Goal: Information Seeking & Learning: Learn about a topic

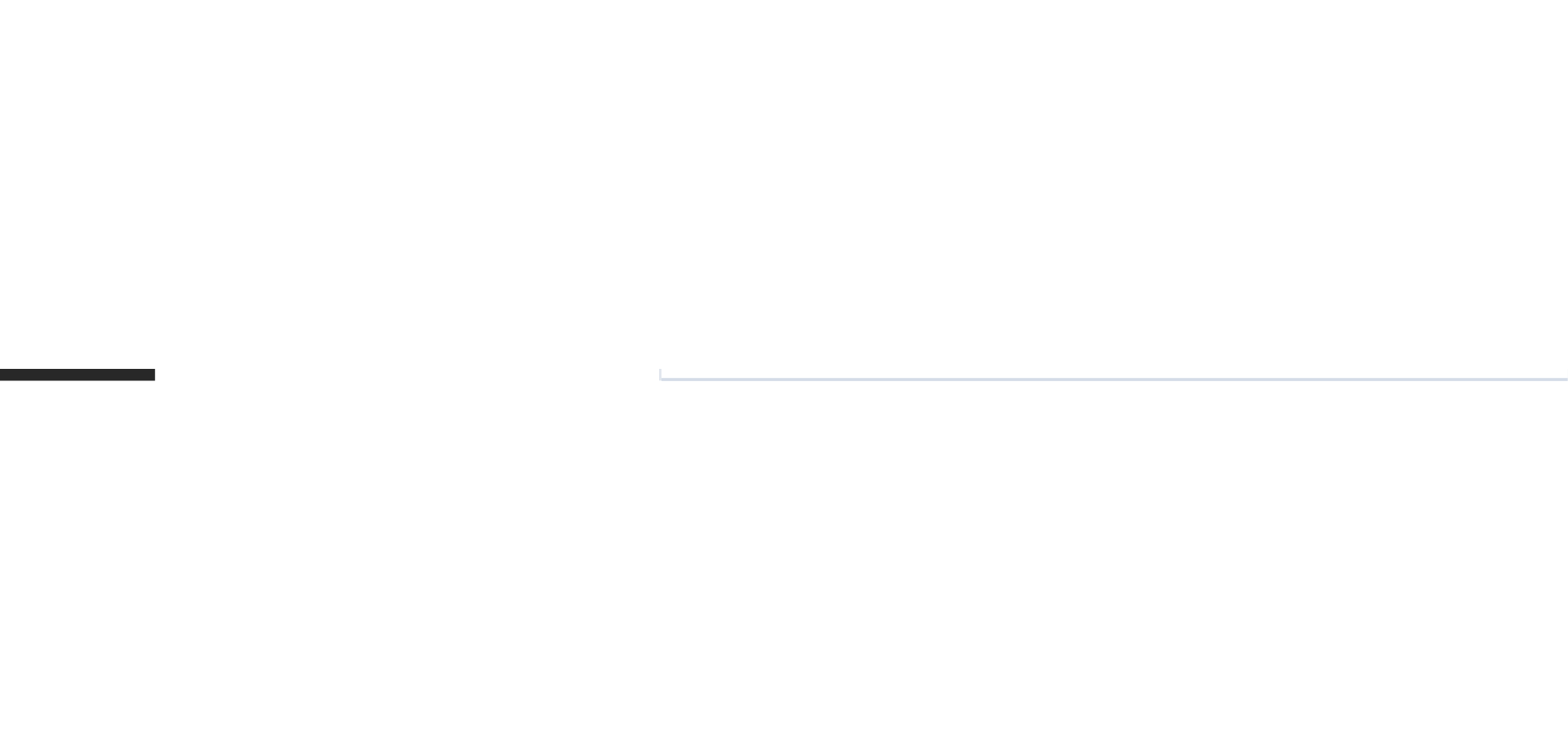
scroll to position [1334, 0]
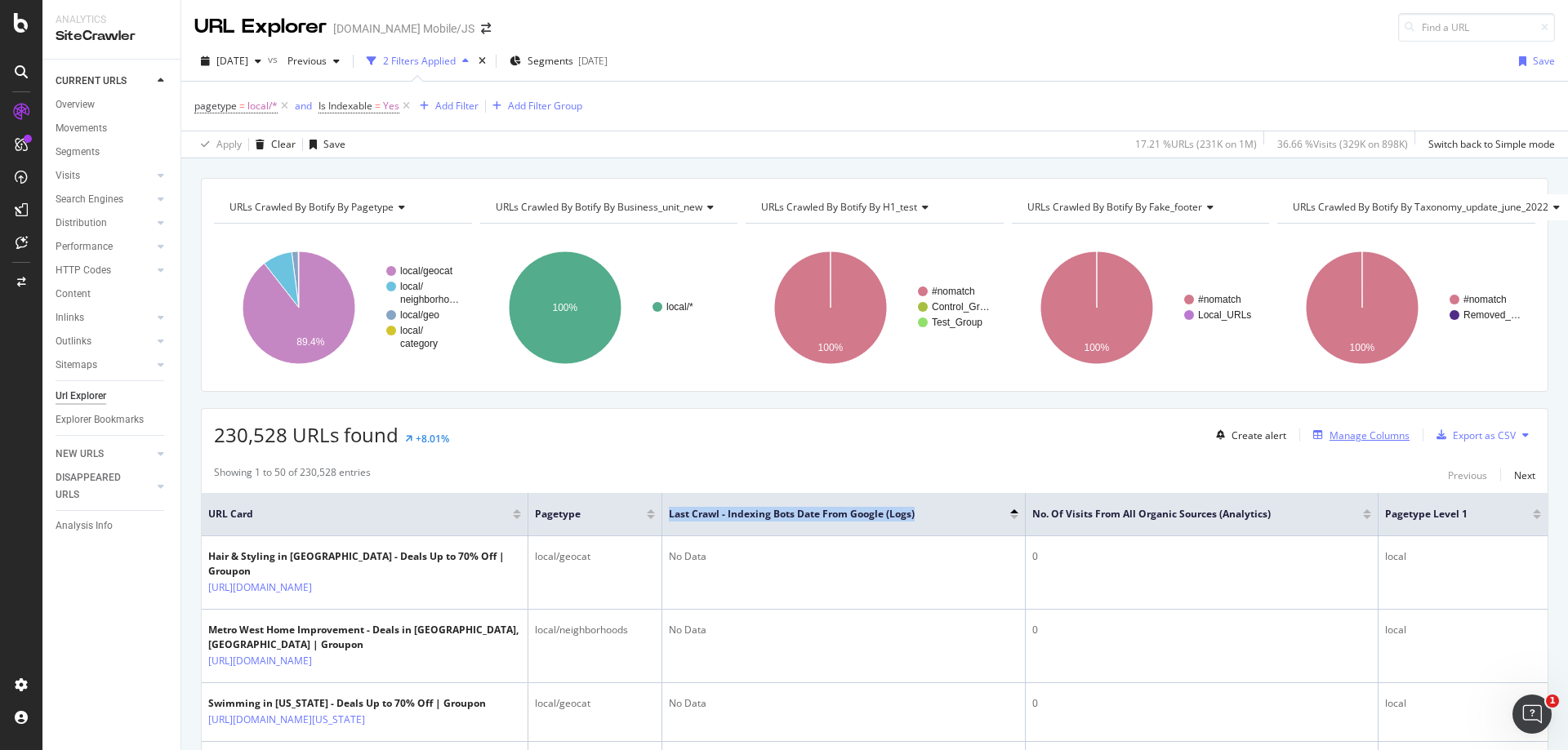
click at [1329, 436] on div "Manage Columns" at bounding box center [1368, 436] width 80 height 14
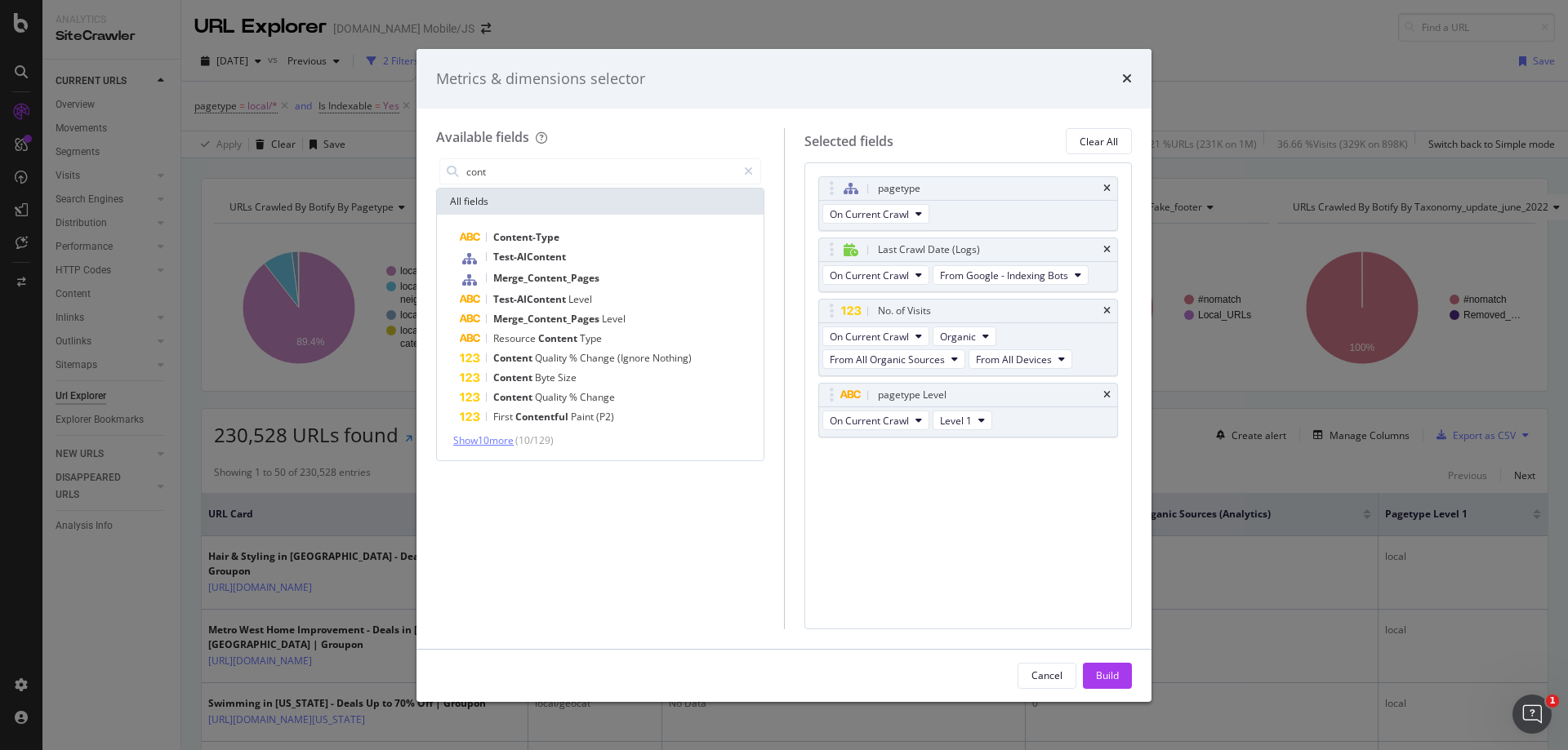
type input "cont"
click at [505, 439] on span "Show 10 more" at bounding box center [483, 440] width 61 height 14
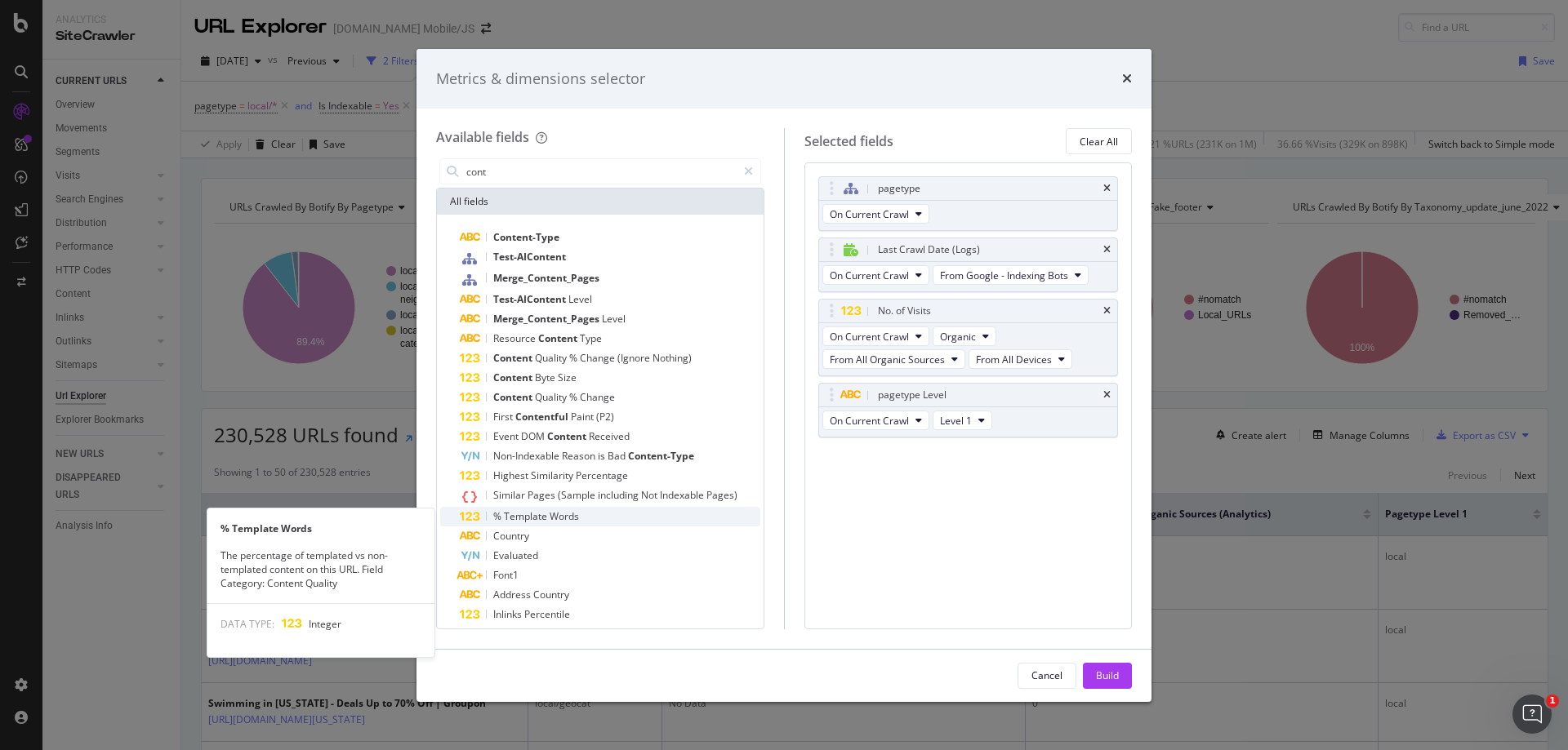
click at [543, 517] on span "Template" at bounding box center [526, 516] width 46 height 14
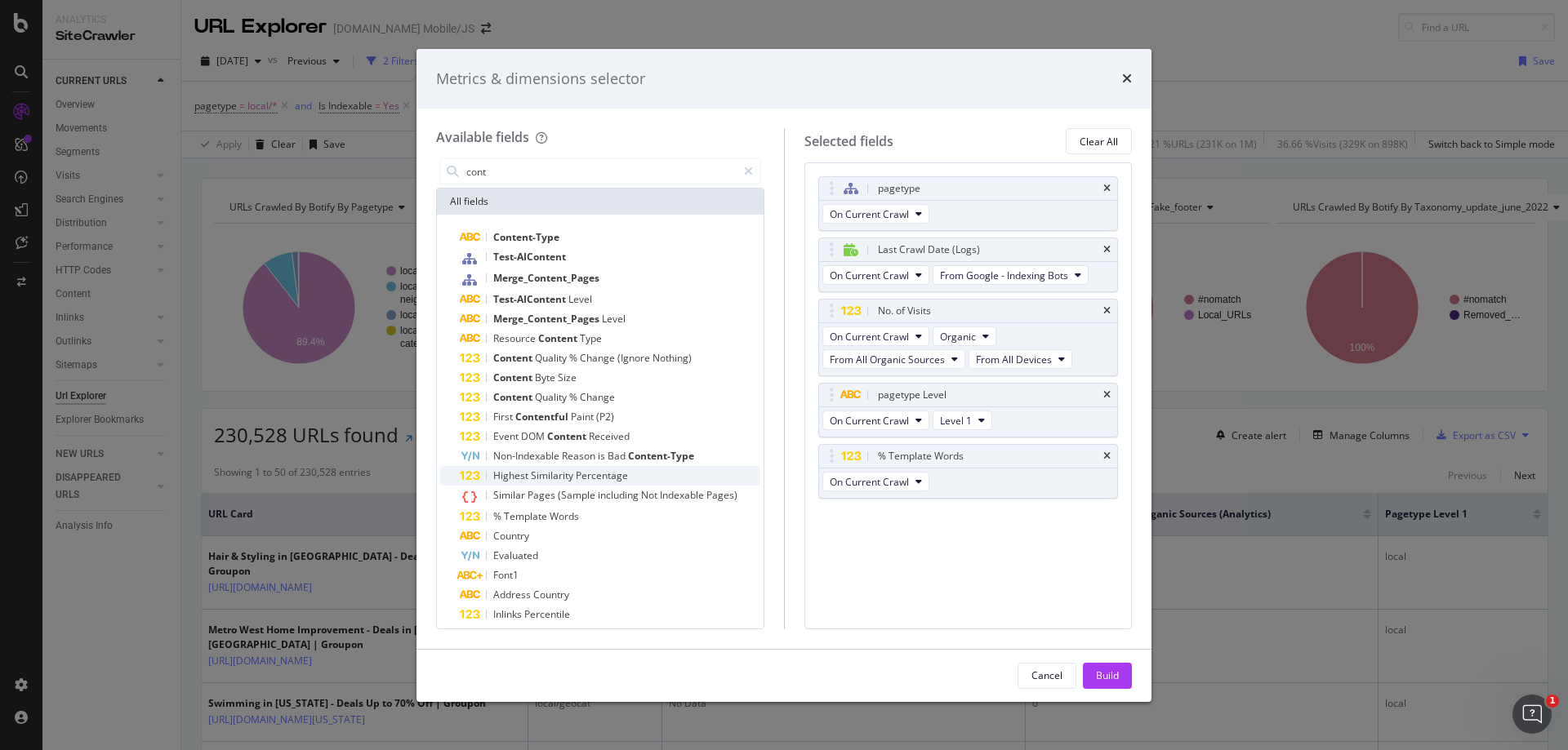
click at [548, 478] on span "Similarity" at bounding box center [553, 476] width 45 height 14
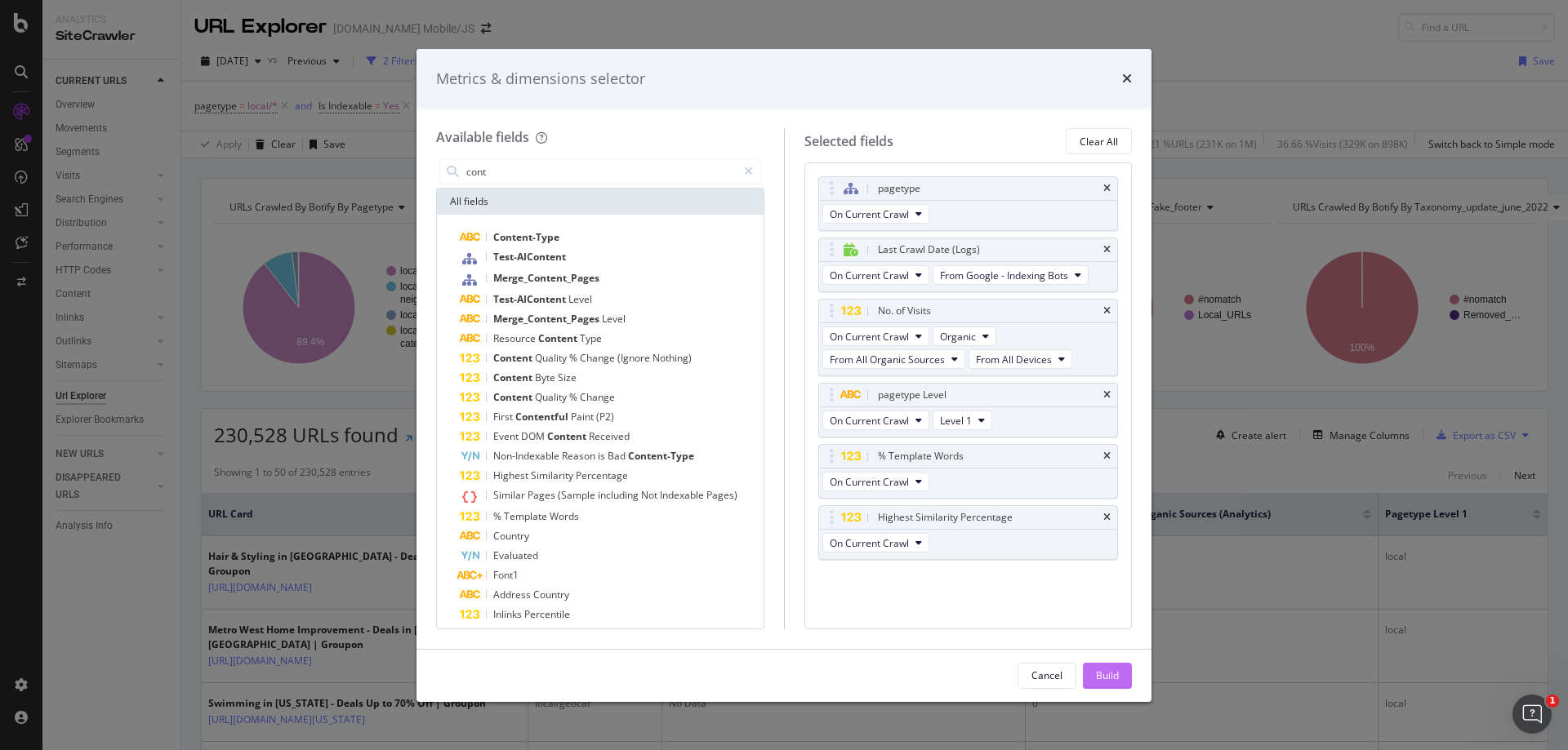
click at [1113, 678] on div "Build" at bounding box center [1107, 676] width 23 height 14
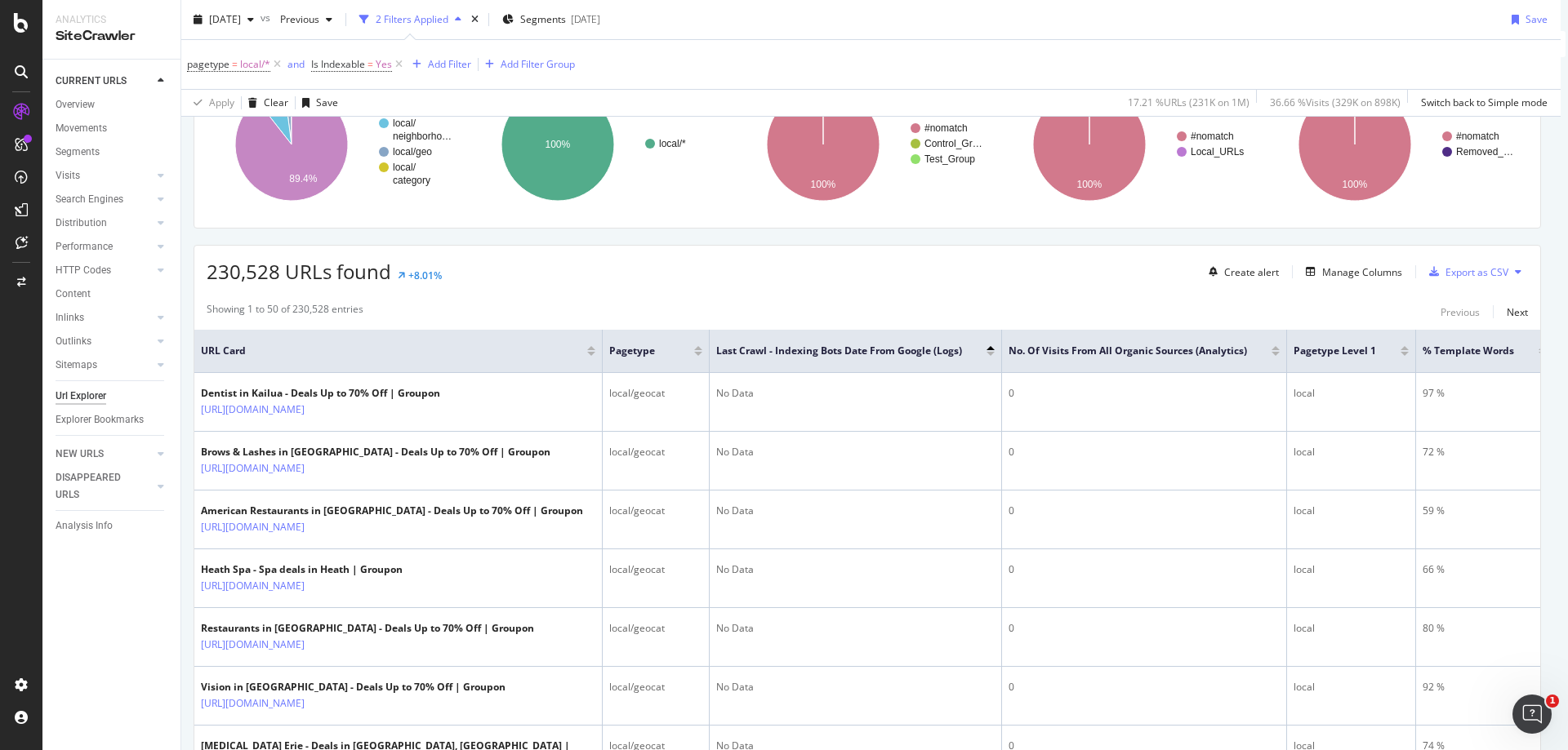
scroll to position [163, 0]
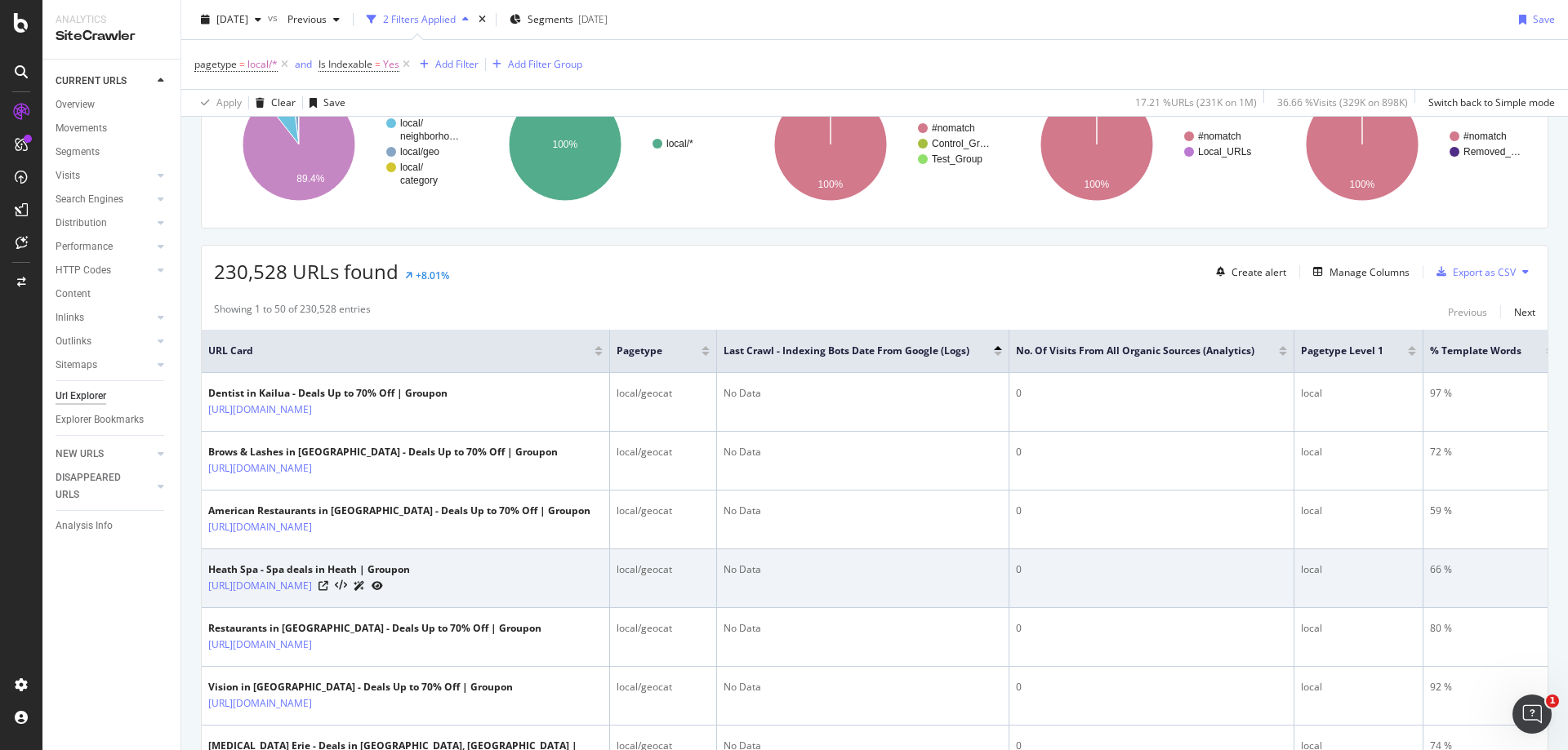
drag, startPoint x: 407, startPoint y: 586, endPoint x: 207, endPoint y: 592, distance: 200.1
click at [207, 592] on td "Heath Spa - Spa deals in Heath | Groupon https://www.groupon.com/local/heath-oh…" at bounding box center [405, 579] width 408 height 59
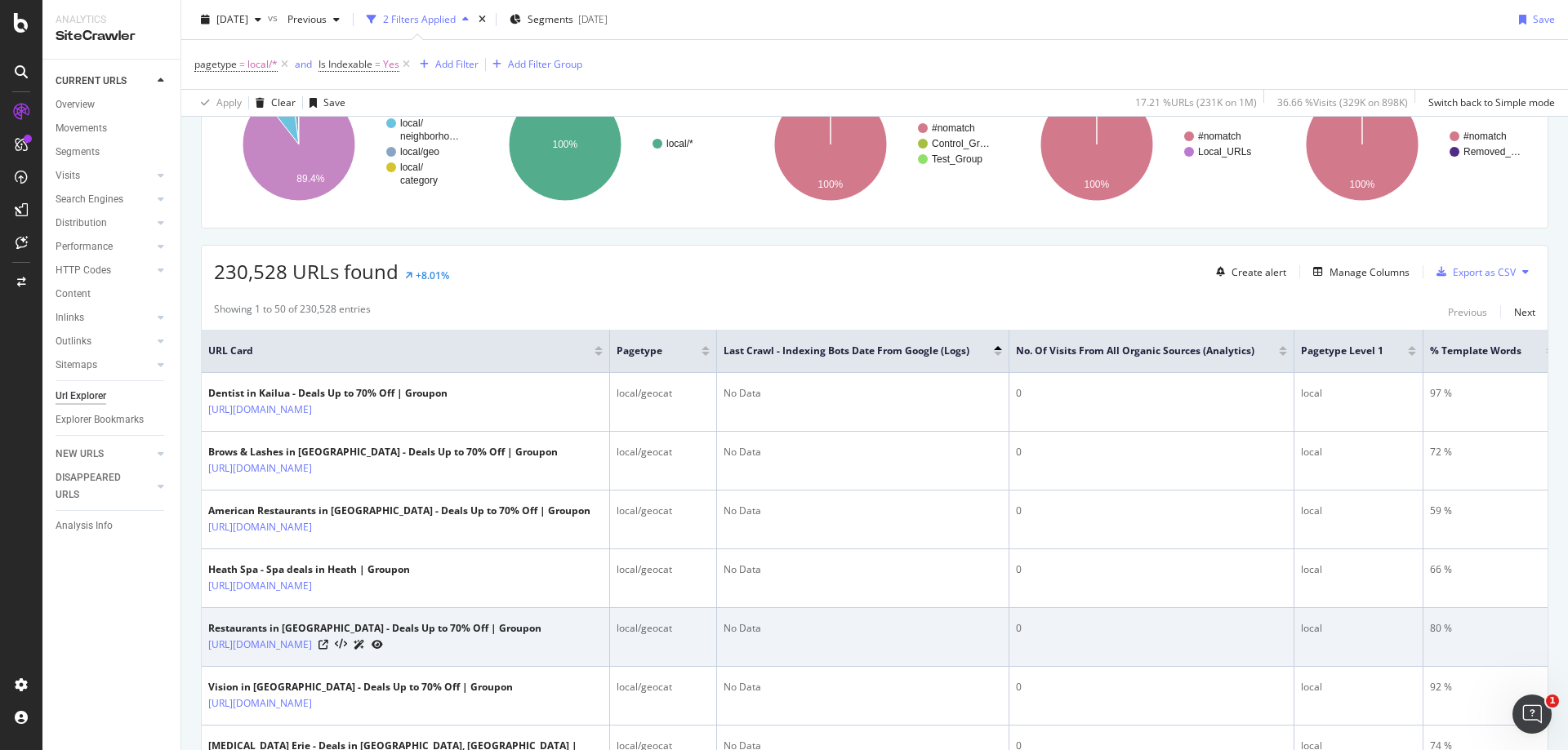
scroll to position [245, 0]
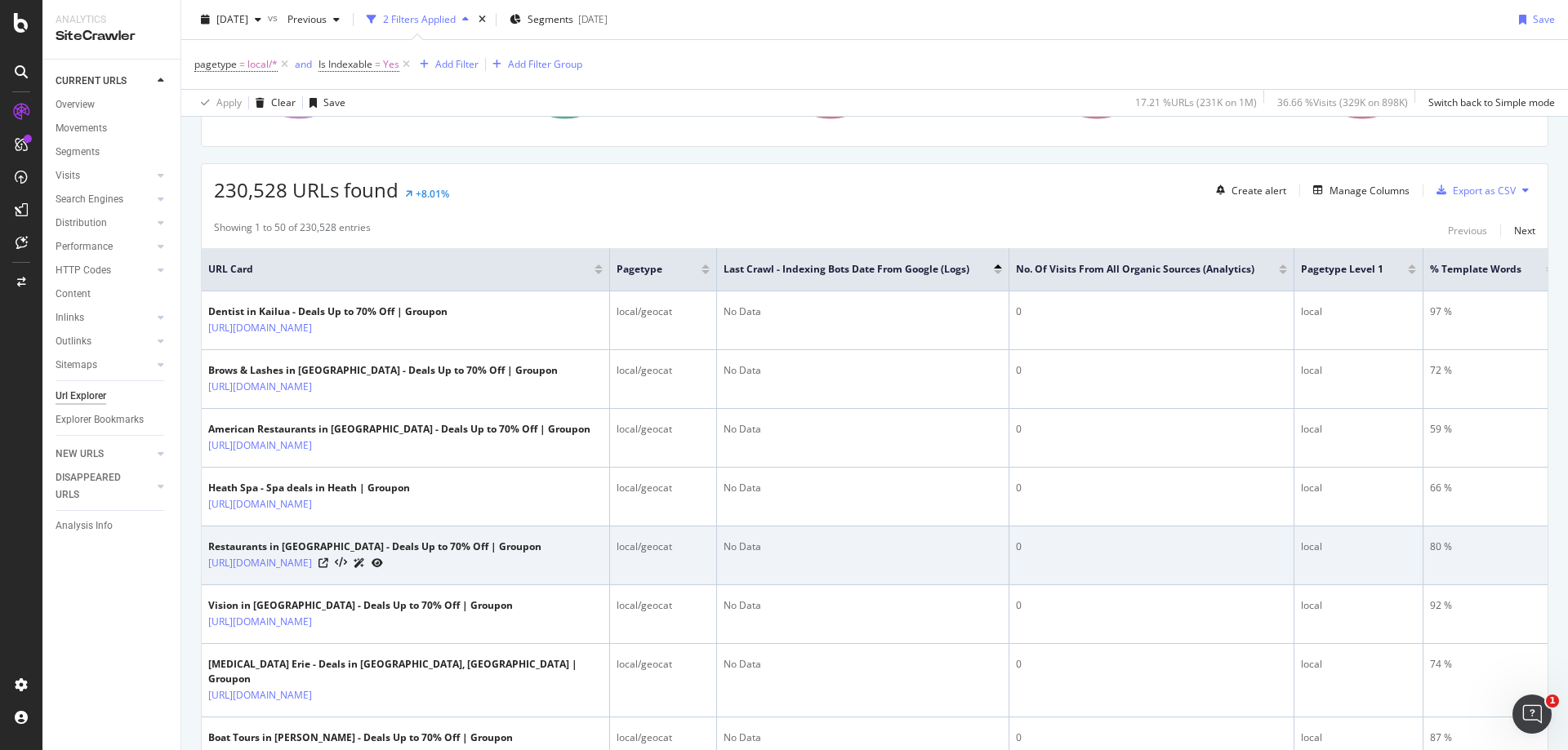
copy link "https://www.groupon.com/local/heath-oh/spa"
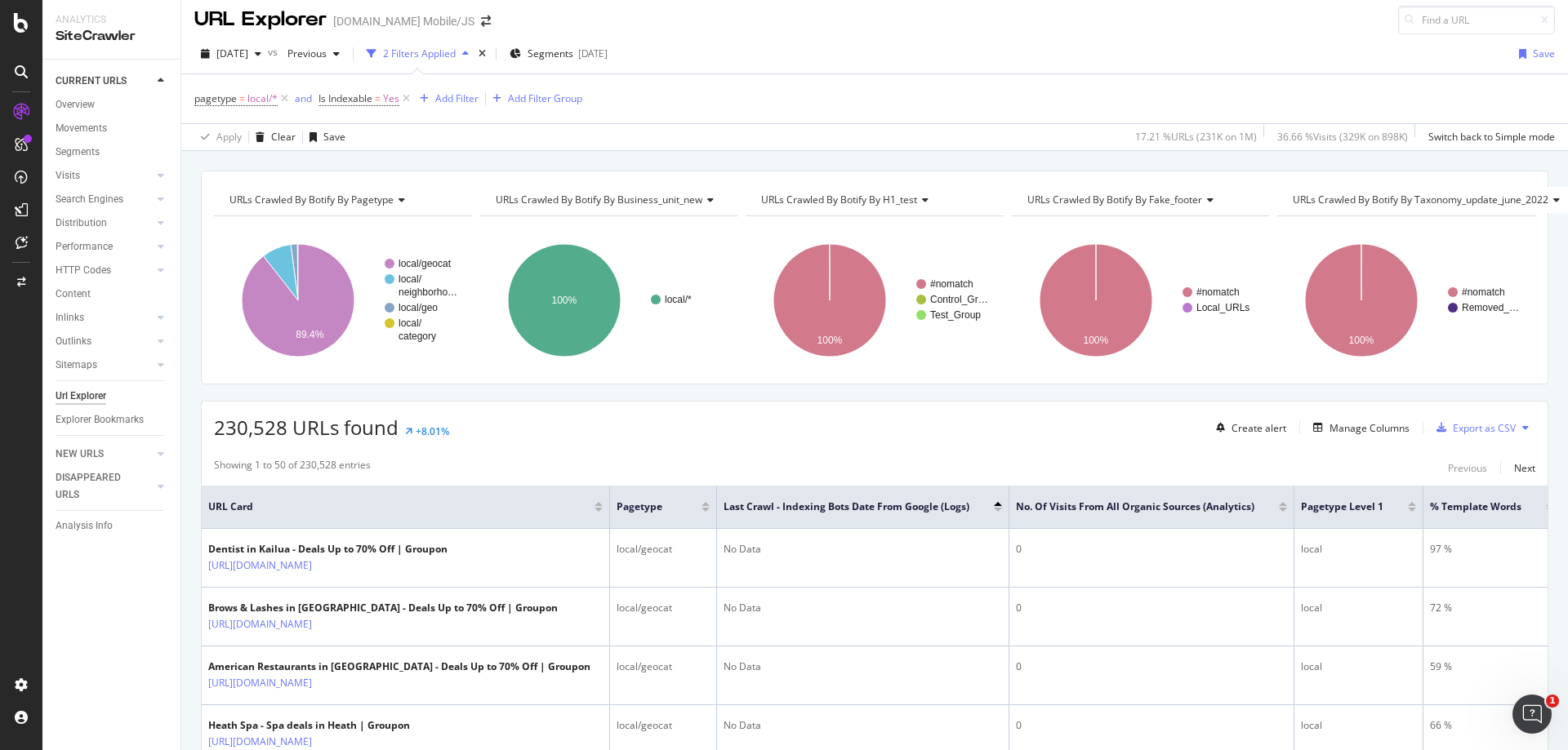
scroll to position [0, 0]
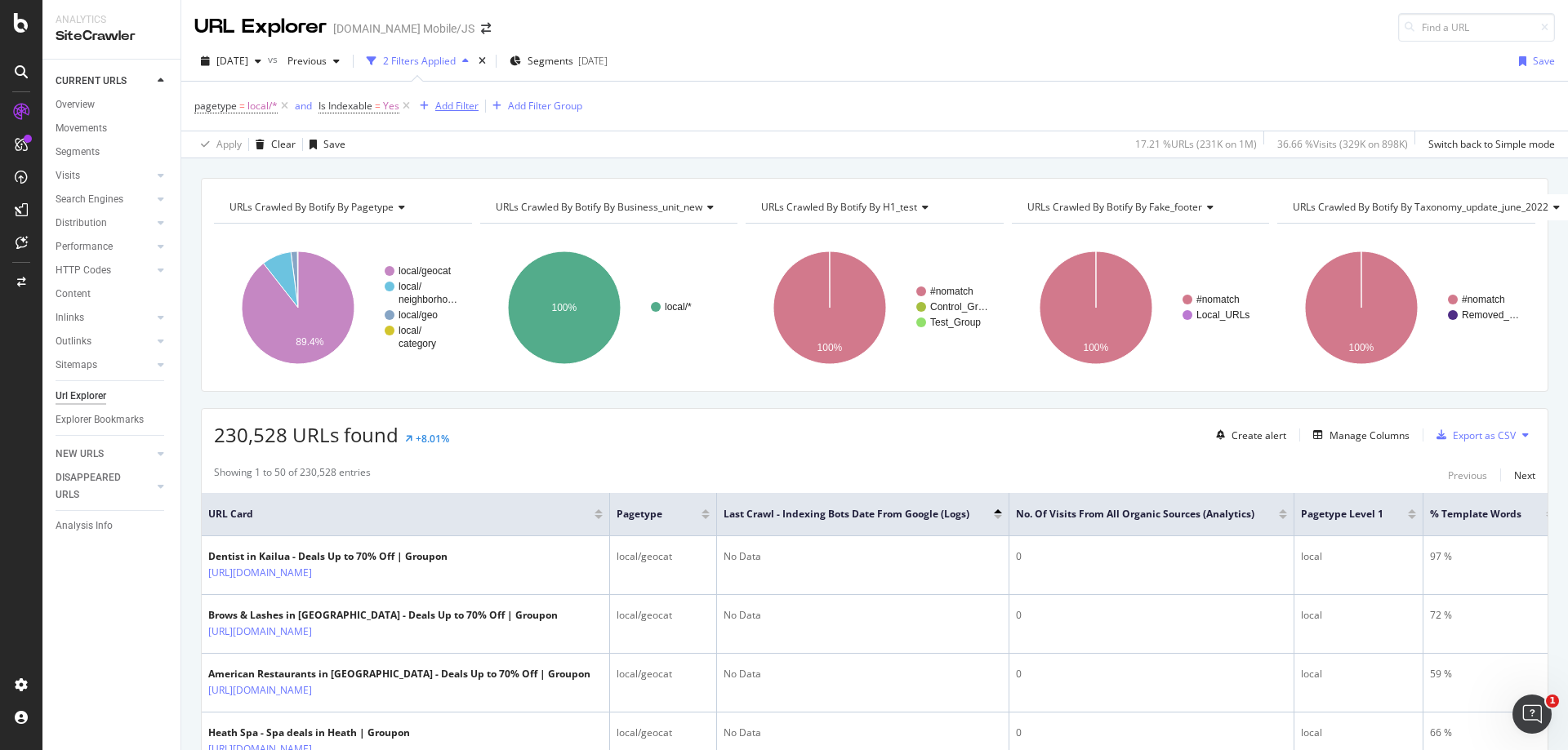
click at [464, 106] on div "Add Filter" at bounding box center [456, 106] width 43 height 14
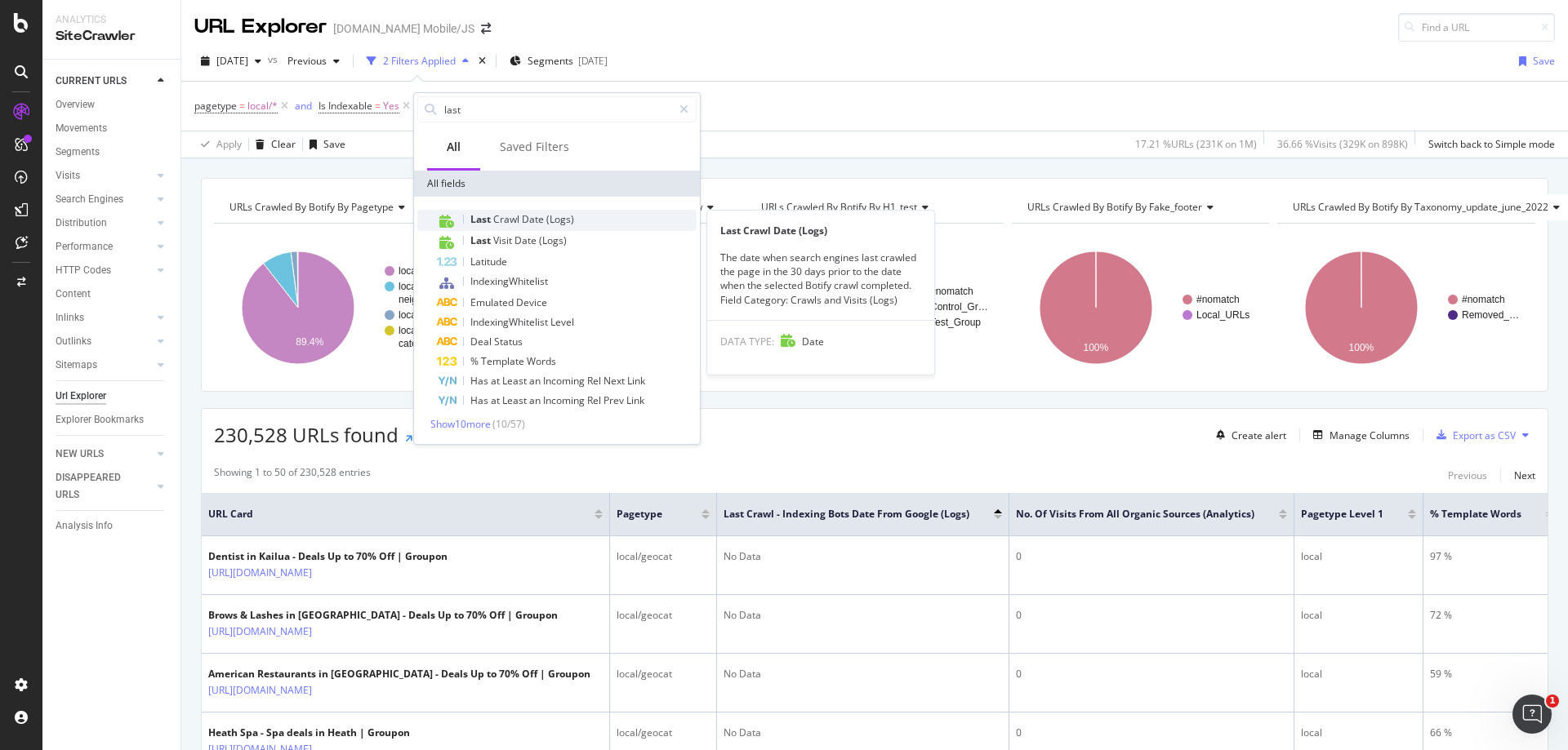
type input "last"
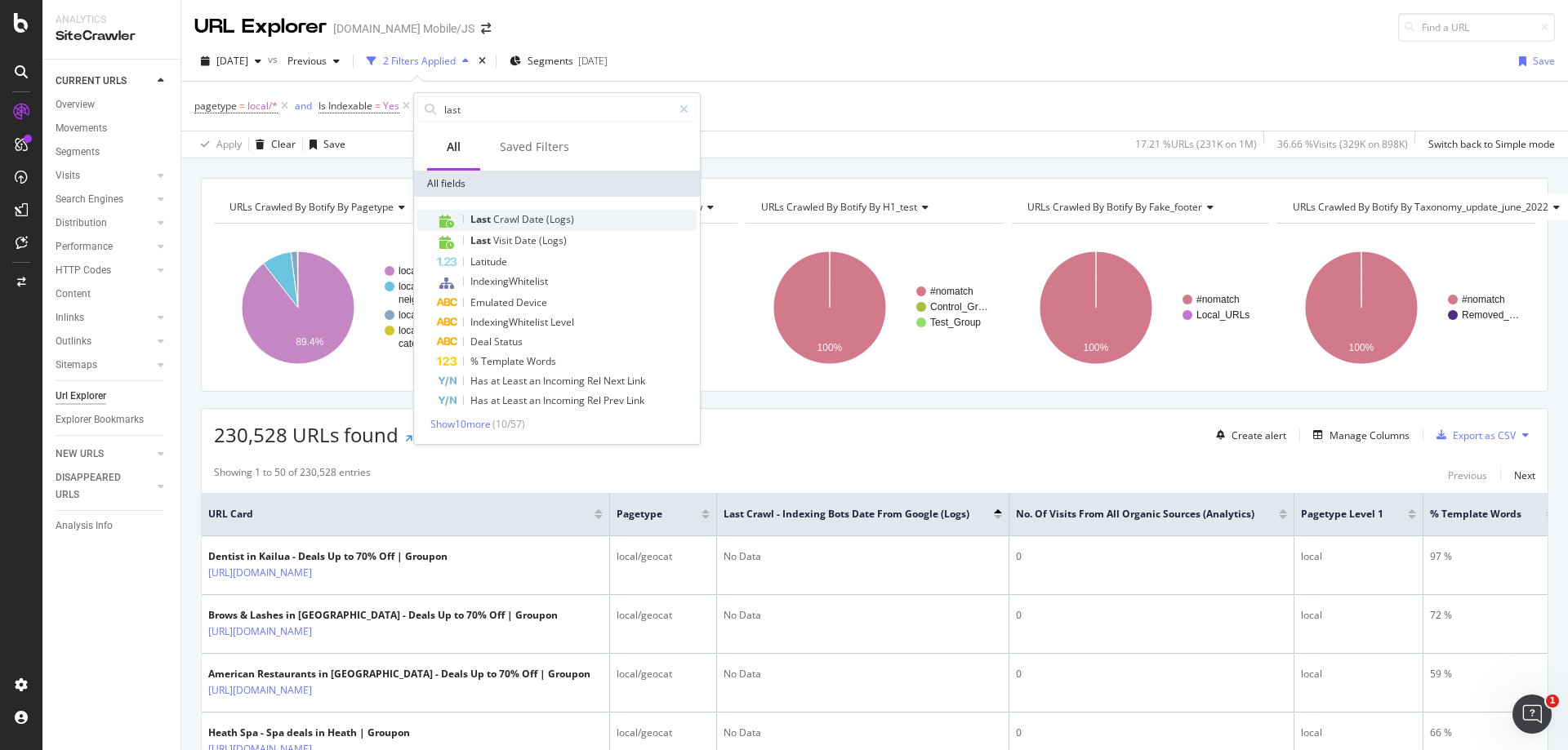
click at [554, 214] on span "(Logs)" at bounding box center [559, 219] width 28 height 14
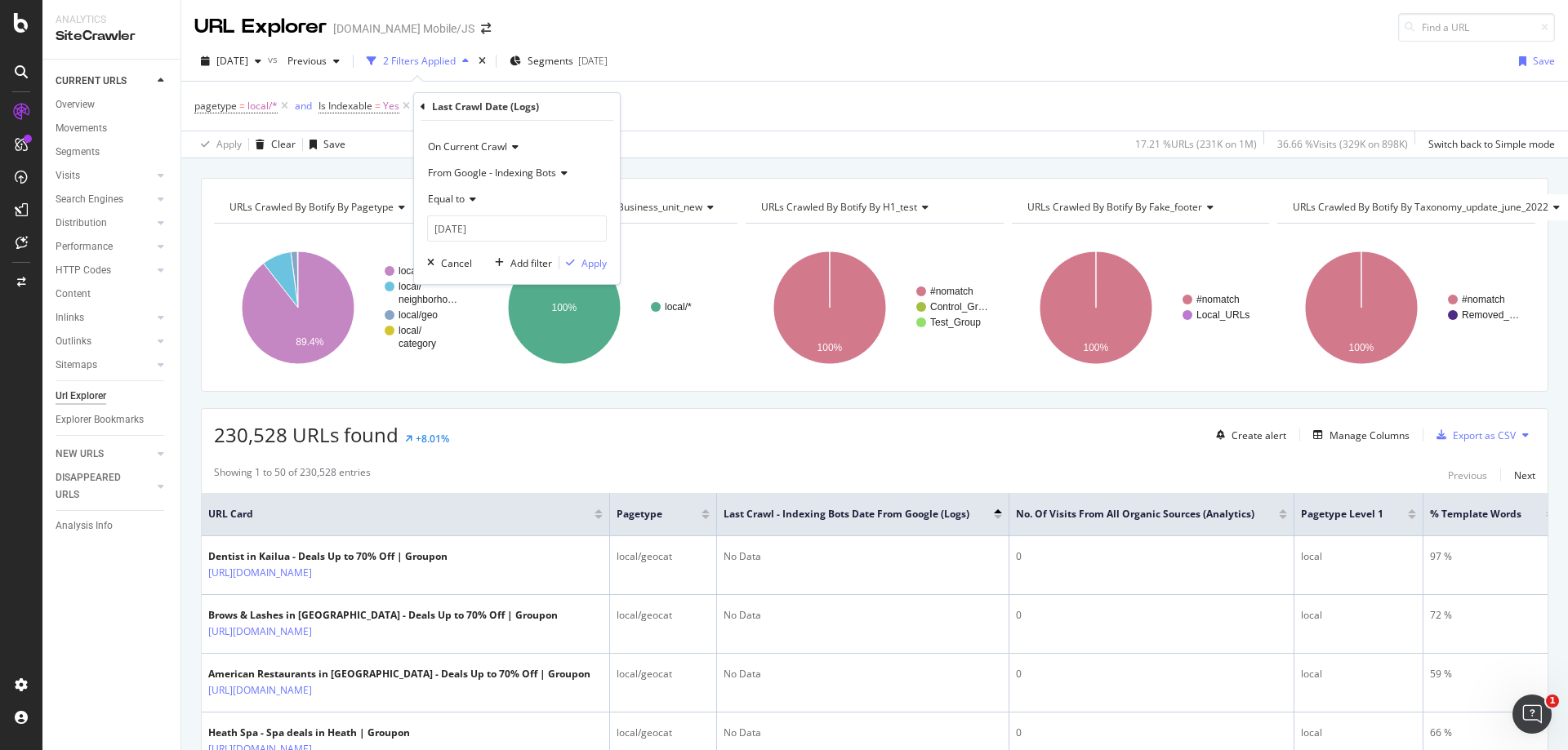
click at [473, 198] on icon at bounding box center [470, 199] width 12 height 10
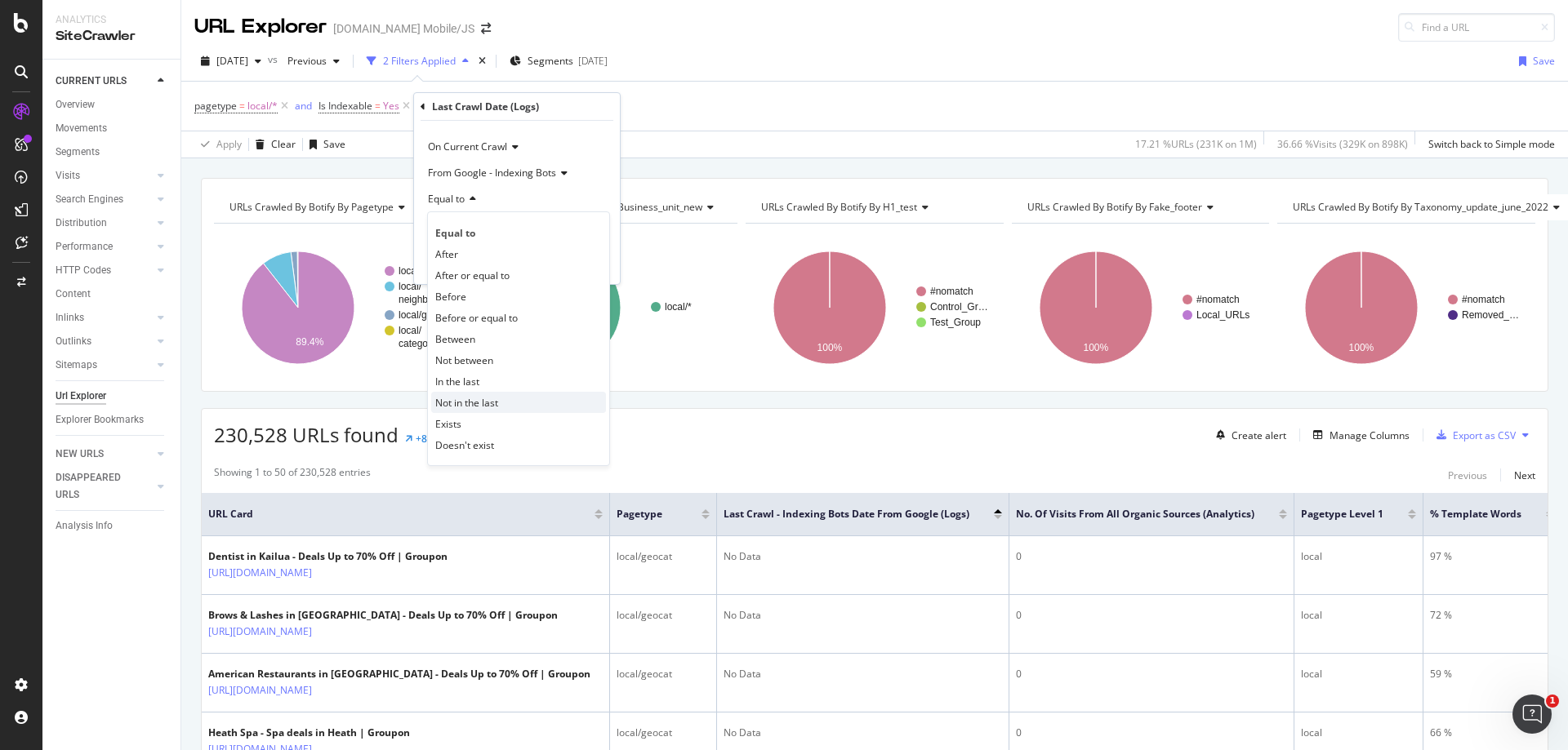
click at [479, 407] on span "Not in the last" at bounding box center [466, 403] width 63 height 14
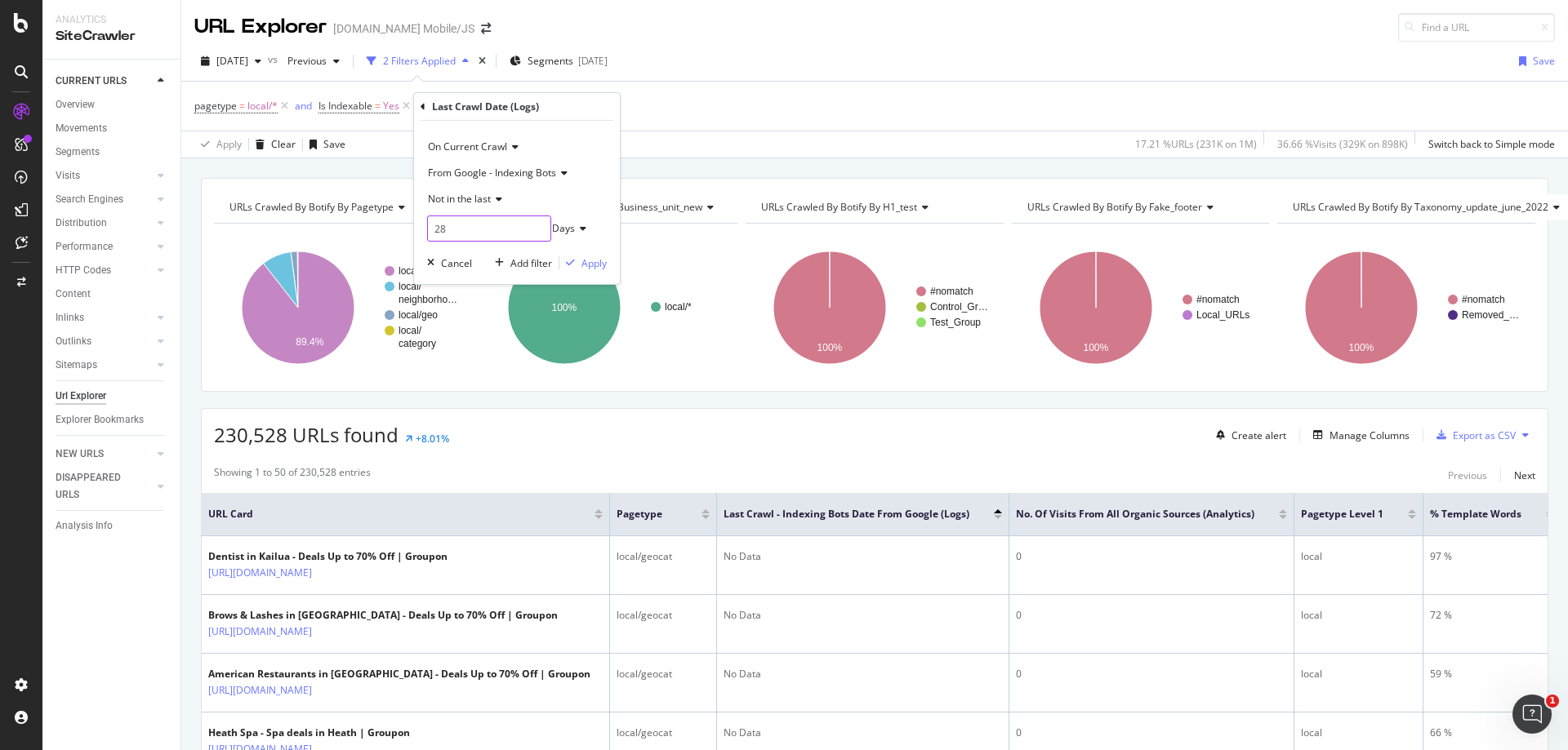
click at [507, 226] on input "28" at bounding box center [489, 228] width 124 height 26
type input "90"
click at [592, 257] on div "Apply" at bounding box center [594, 263] width 25 height 14
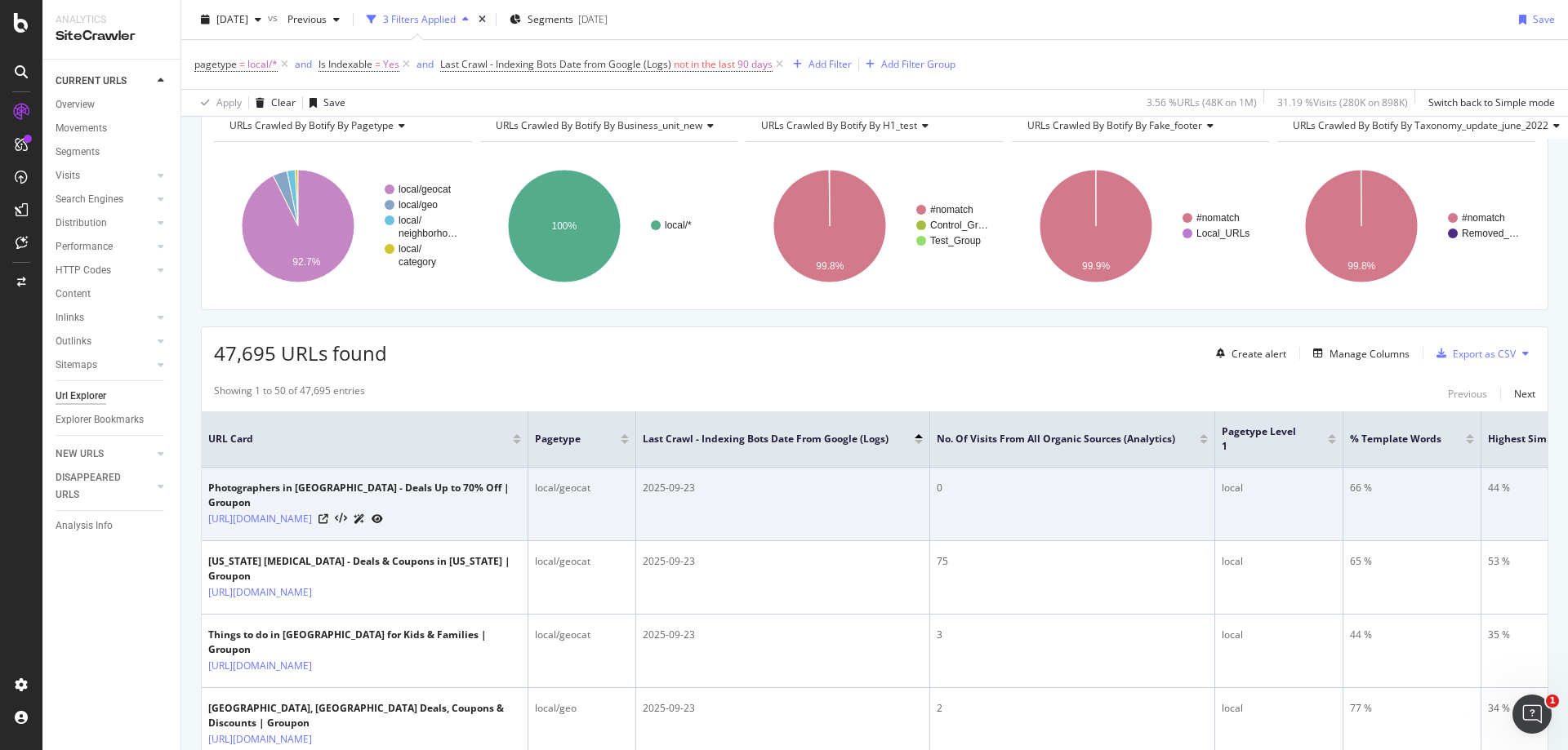
scroll to position [163, 0]
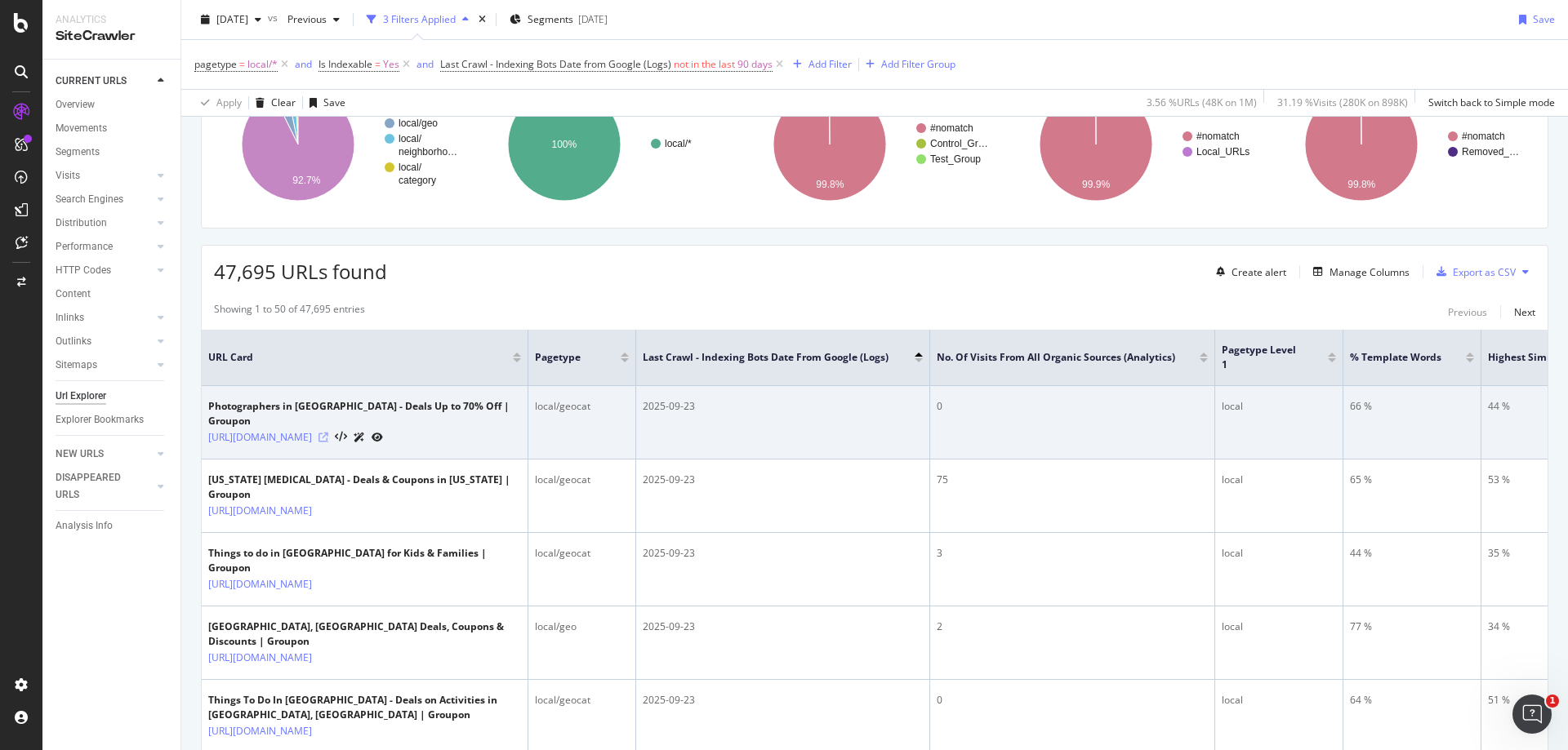
click at [328, 442] on icon at bounding box center [323, 438] width 10 height 10
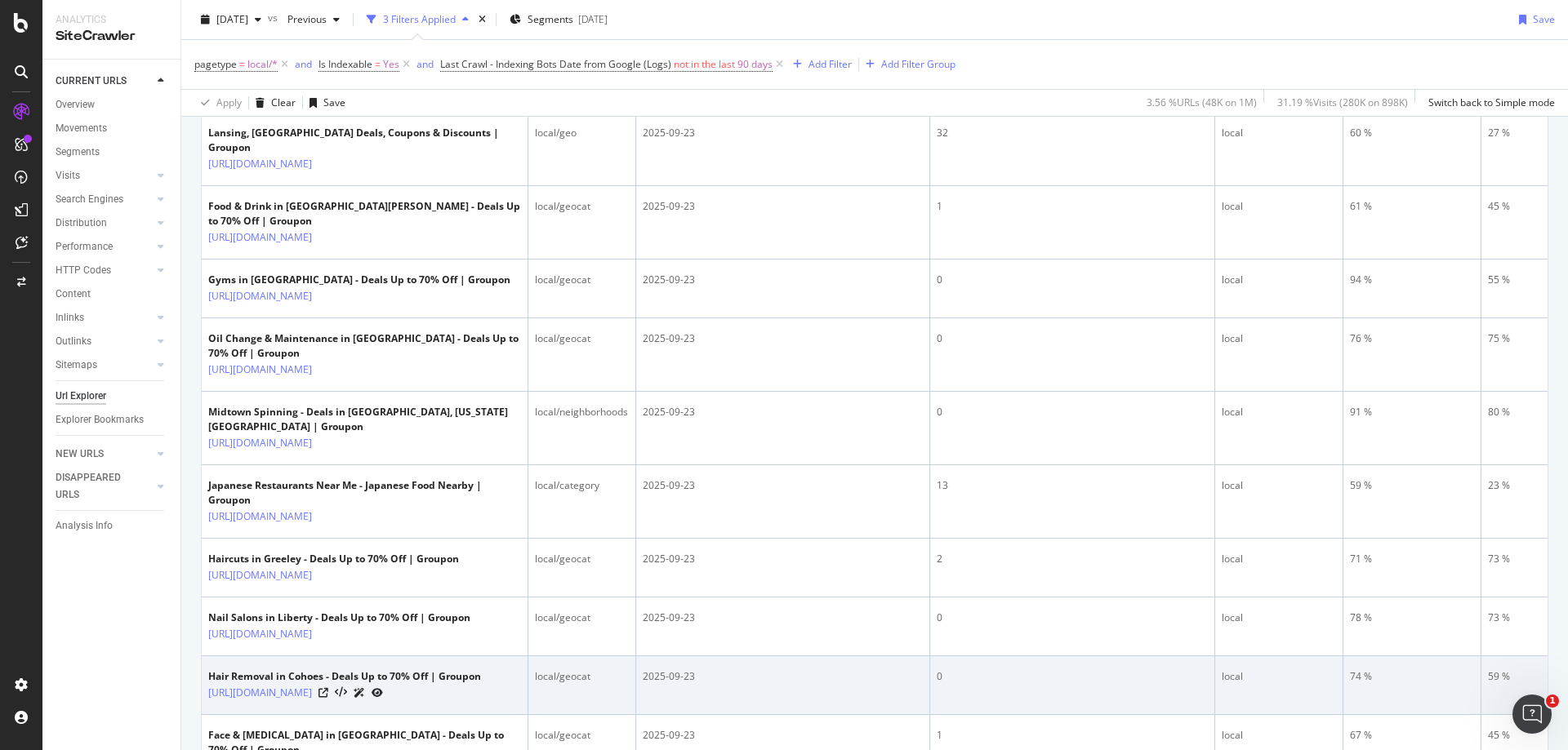
scroll to position [1225, 0]
